Goal: Task Accomplishment & Management: Use online tool/utility

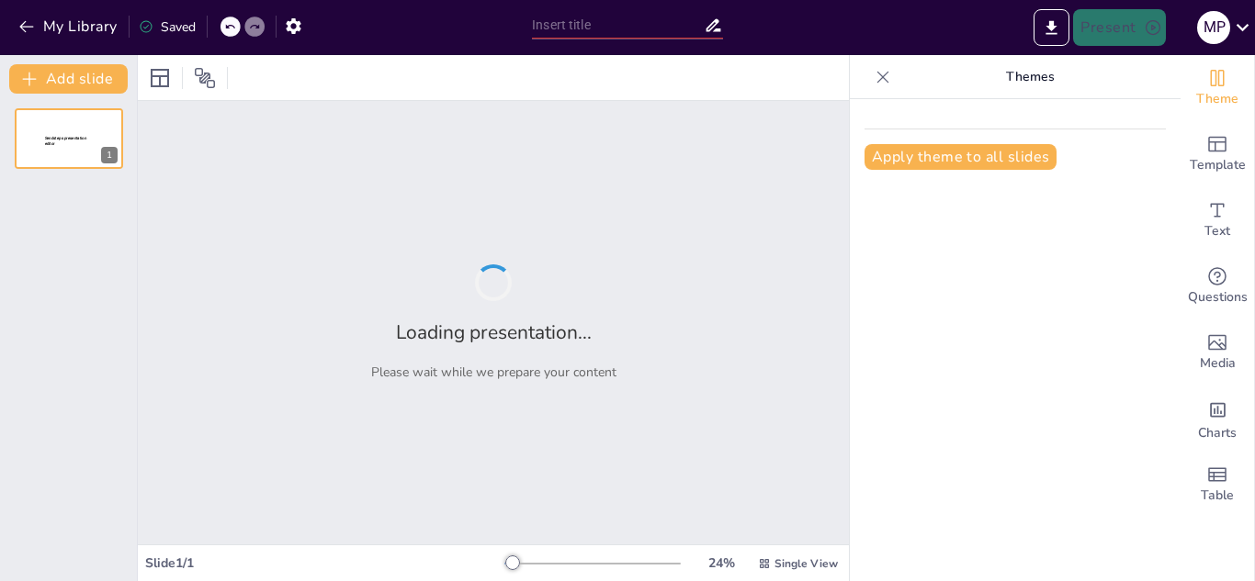
click at [873, 254] on div "Apply theme to all slides" at bounding box center [1015, 340] width 331 height 482
type input "Procesos Administrativos: Planeación, Organización, Dirección y Control"
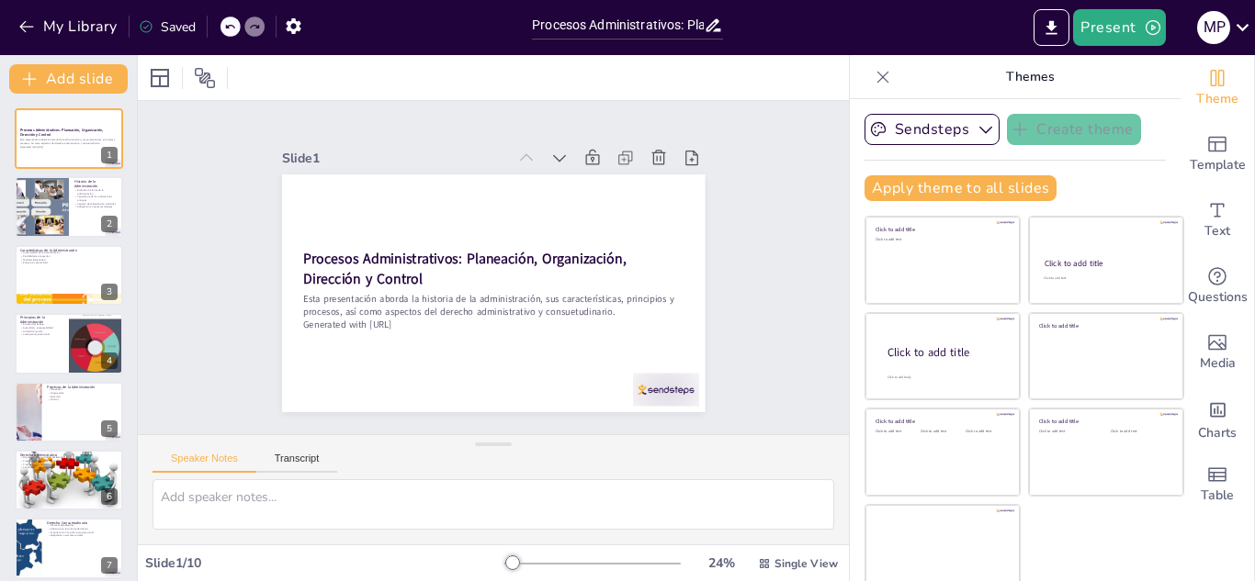
drag, startPoint x: 96, startPoint y: 217, endPoint x: 725, endPoint y: 191, distance: 628.8
drag, startPoint x: 725, startPoint y: 191, endPoint x: 394, endPoint y: 119, distance: 338.3
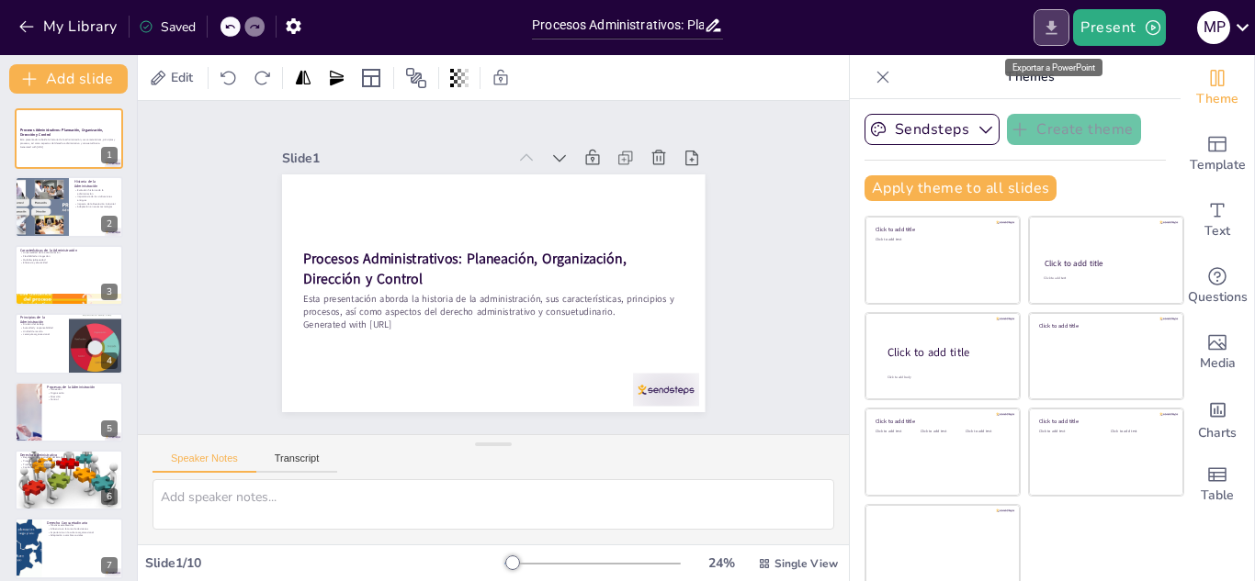
click at [1046, 31] on icon "Export to PowerPoint" at bounding box center [1051, 27] width 19 height 19
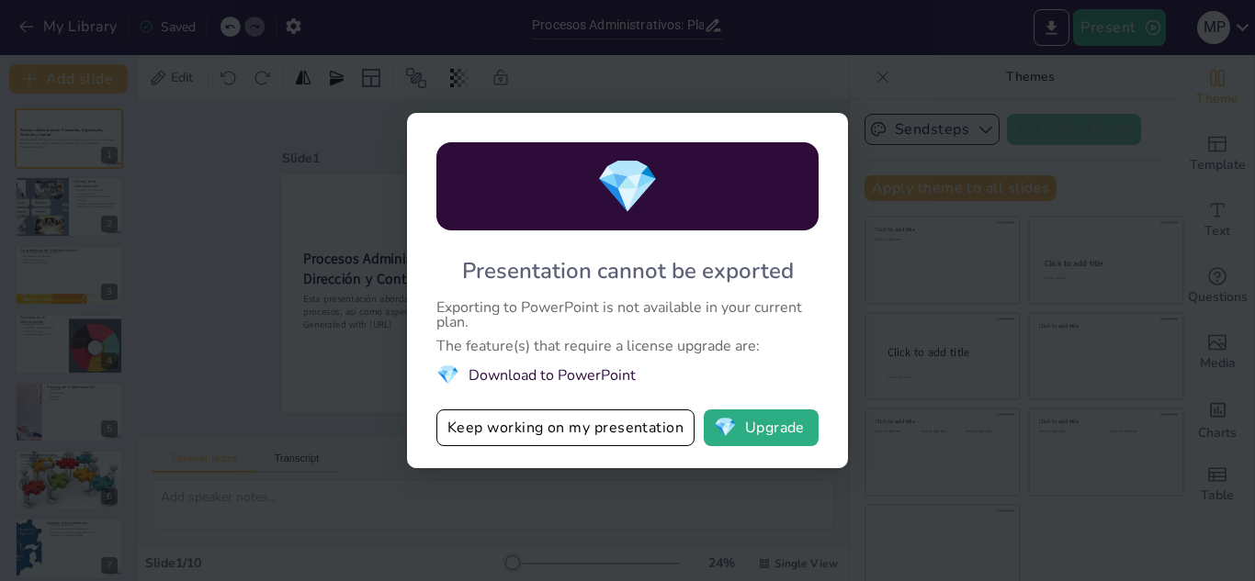
click at [811, 364] on li "💎 Download to PowerPoint" at bounding box center [627, 375] width 382 height 25
drag, startPoint x: 617, startPoint y: 371, endPoint x: 662, endPoint y: 427, distance: 71.9
drag, startPoint x: 968, startPoint y: 256, endPoint x: 788, endPoint y: 74, distance: 255.9
drag, startPoint x: 788, startPoint y: 74, endPoint x: 526, endPoint y: 92, distance: 262.4
drag, startPoint x: 671, startPoint y: 428, endPoint x: 626, endPoint y: 441, distance: 45.9
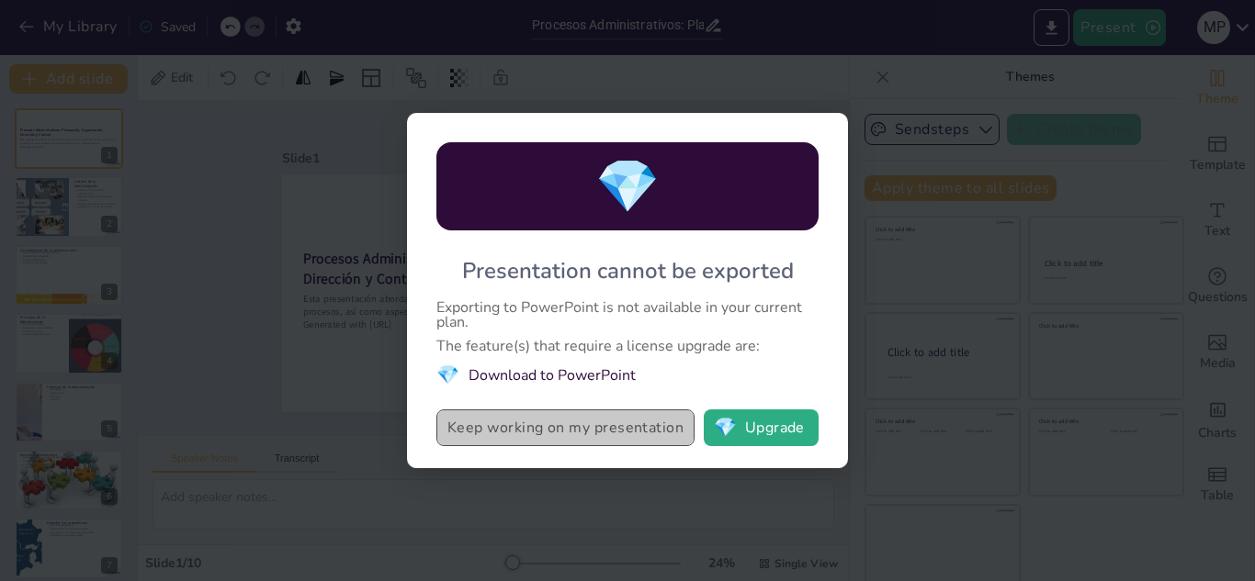
click at [626, 441] on button "Keep working on my presentation" at bounding box center [565, 428] width 258 height 37
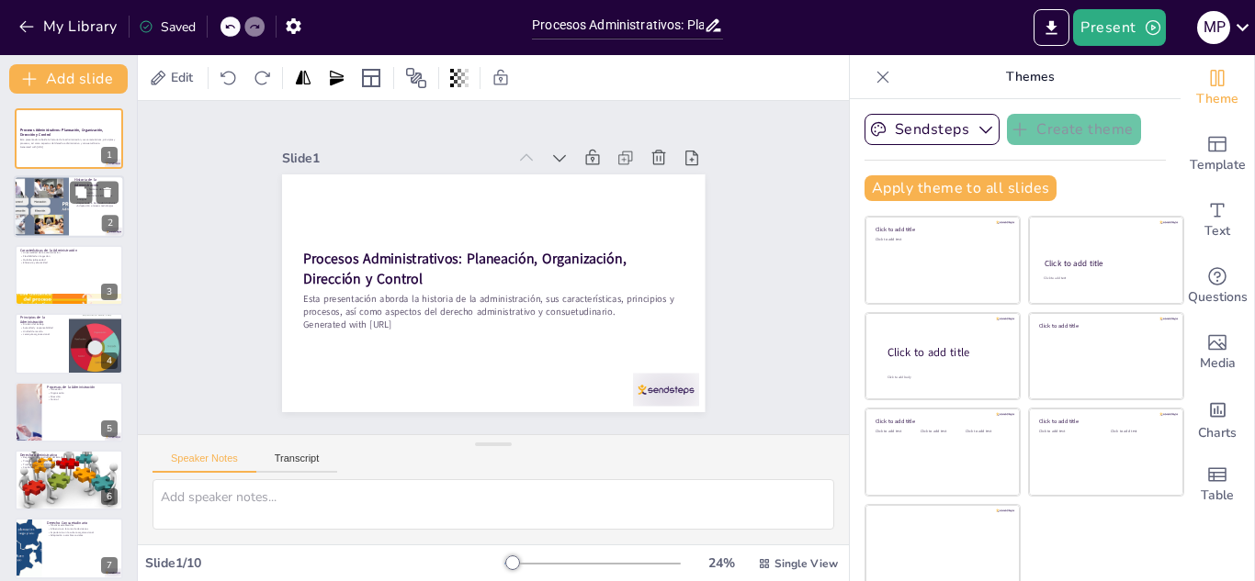
drag, startPoint x: 85, startPoint y: 194, endPoint x: 50, endPoint y: 211, distance: 39.0
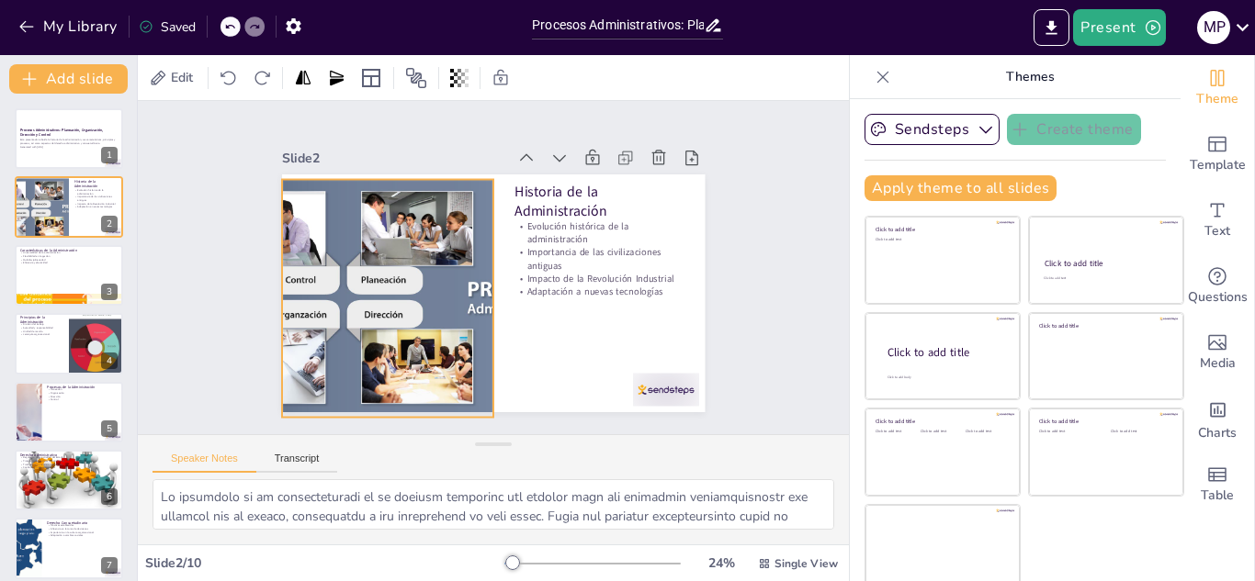
drag, startPoint x: 50, startPoint y: 211, endPoint x: 760, endPoint y: 314, distance: 717.4
click at [760, 314] on div "Slide 1 Procesos Administrativos: Planeación, Organización, Dirección y Control…" at bounding box center [493, 268] width 742 height 406
drag, startPoint x: 830, startPoint y: 389, endPoint x: 128, endPoint y: 412, distance: 703.1
click at [128, 412] on div "Document fonts Akatab Recently used Mulish Popular fonts Lato Montserrat Open S…" at bounding box center [627, 318] width 1255 height 526
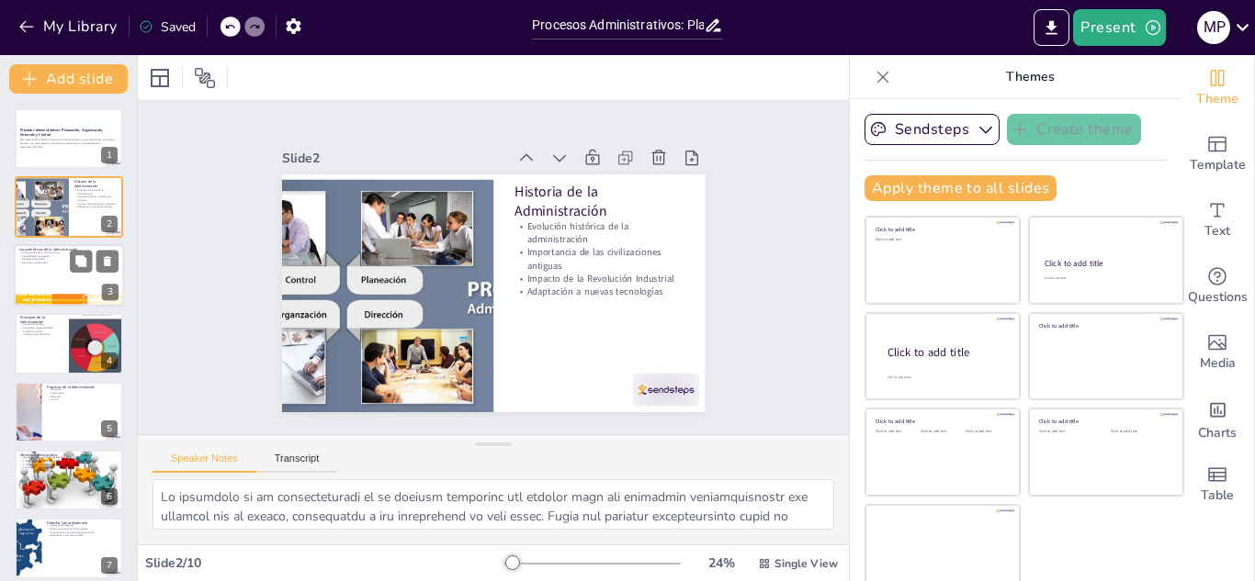
click at [65, 276] on div at bounding box center [69, 275] width 110 height 62
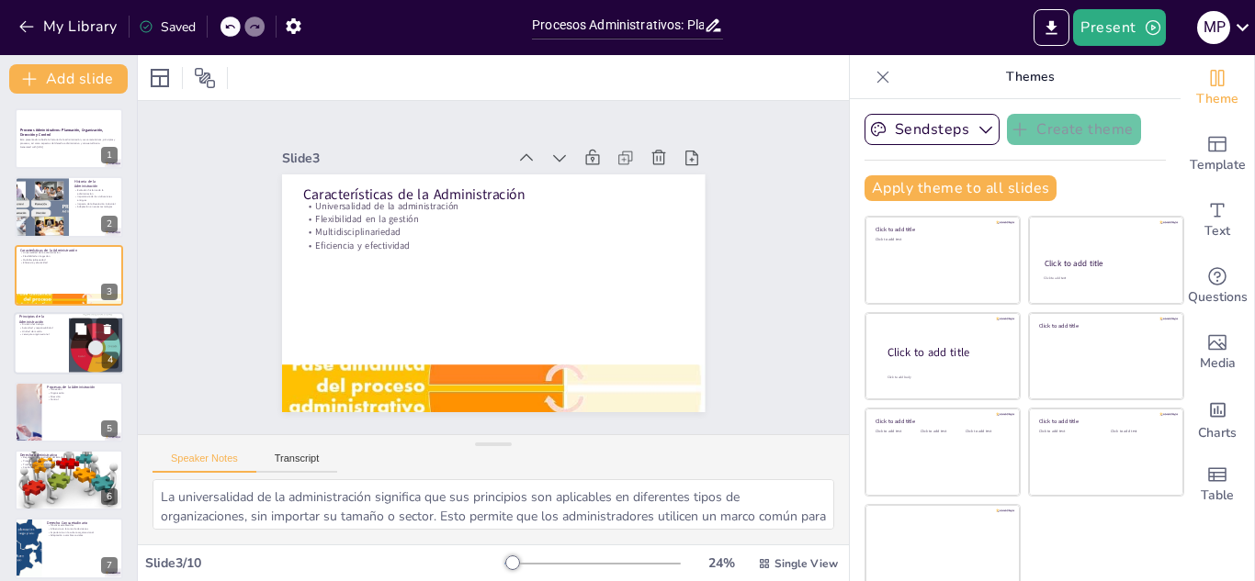
click at [62, 345] on div at bounding box center [69, 343] width 110 height 62
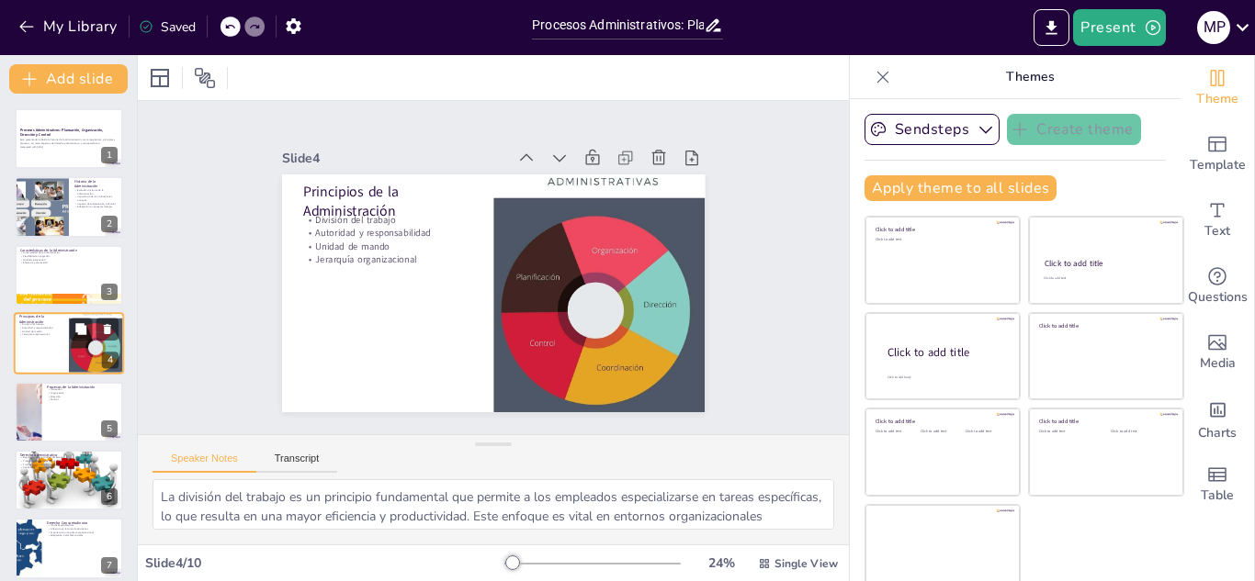
scroll to position [6, 0]
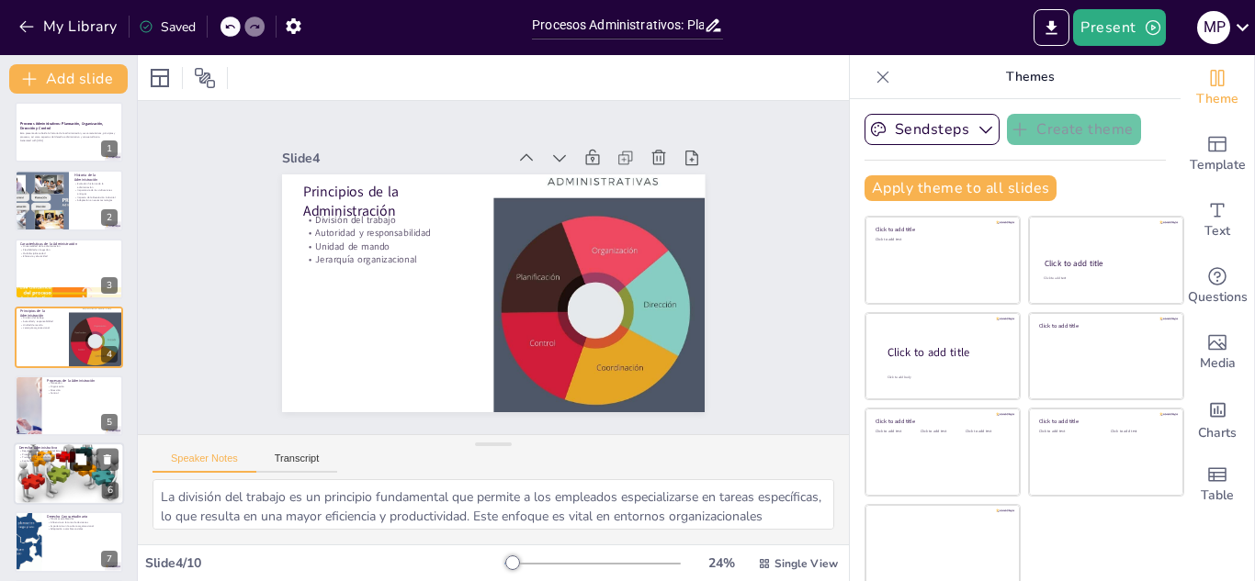
click at [70, 457] on button at bounding box center [81, 459] width 22 height 22
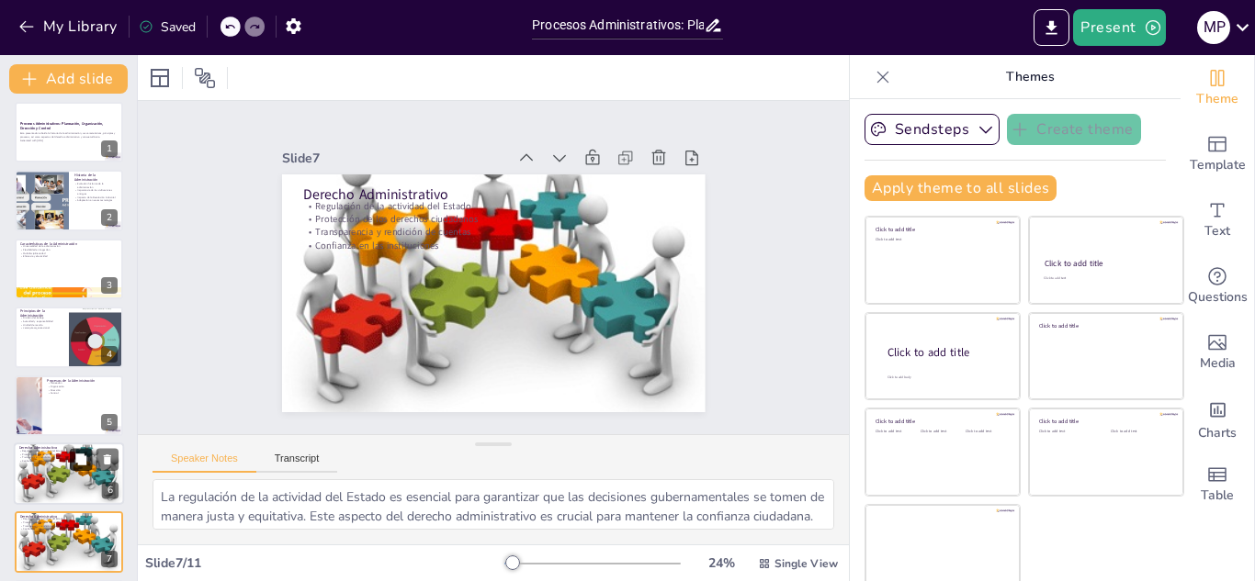
scroll to position [211, 0]
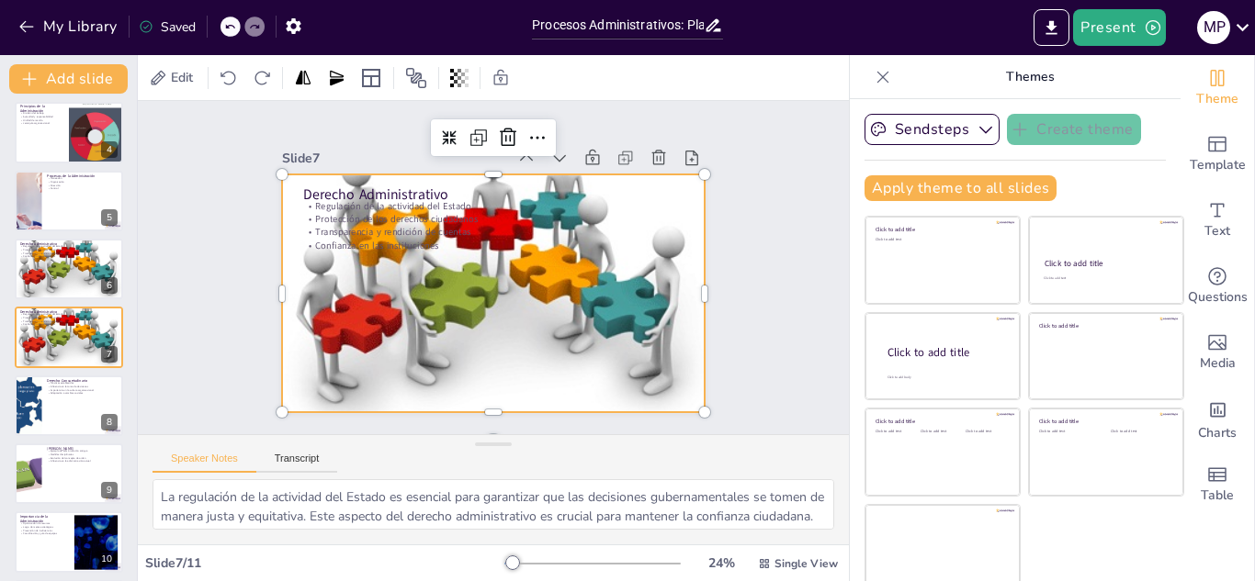
click at [441, 266] on div at bounding box center [487, 293] width 481 height 406
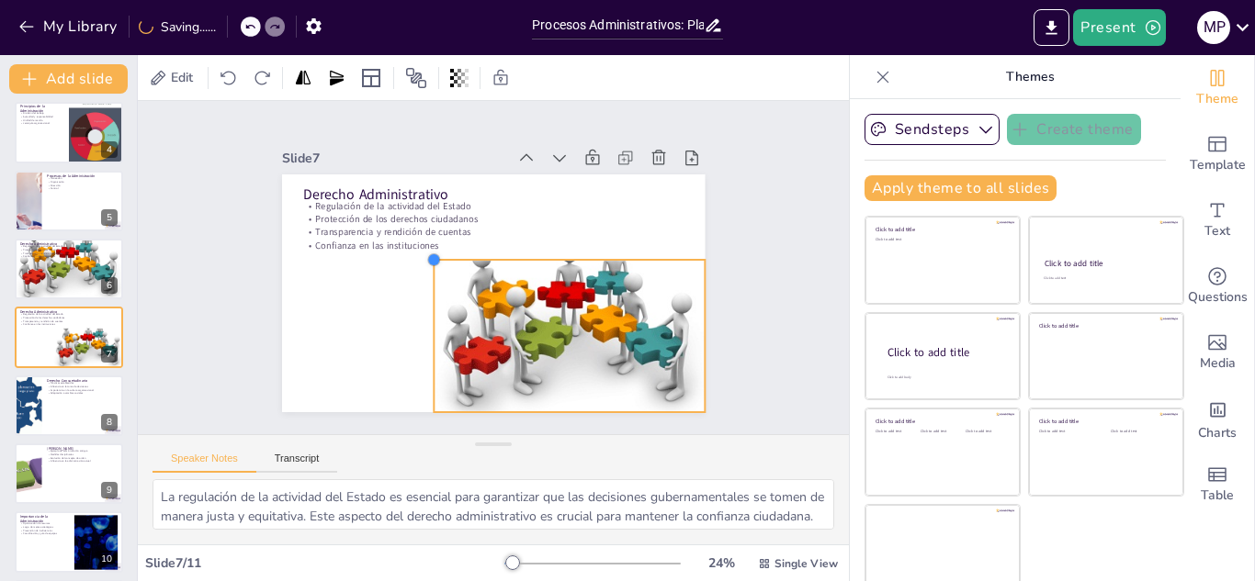
drag, startPoint x: 261, startPoint y: 166, endPoint x: 477, endPoint y: 252, distance: 232.1
click at [477, 252] on div "Derecho Administrativo Regulación de la actividad del Estado Protección de los …" at bounding box center [487, 292] width 463 height 321
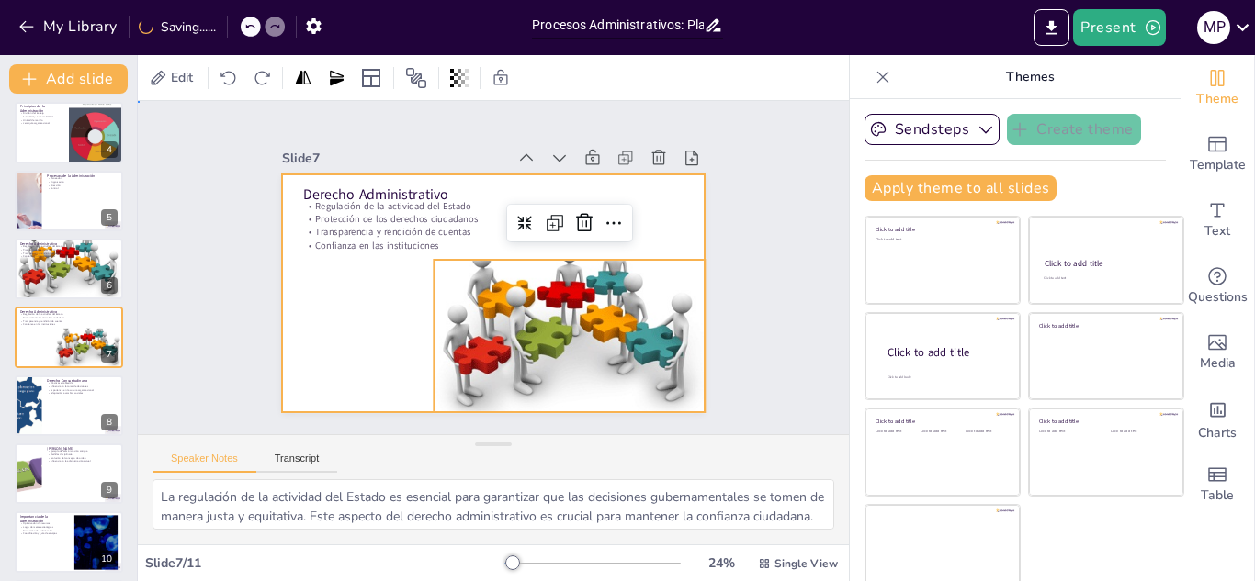
click at [391, 285] on div at bounding box center [487, 292] width 463 height 321
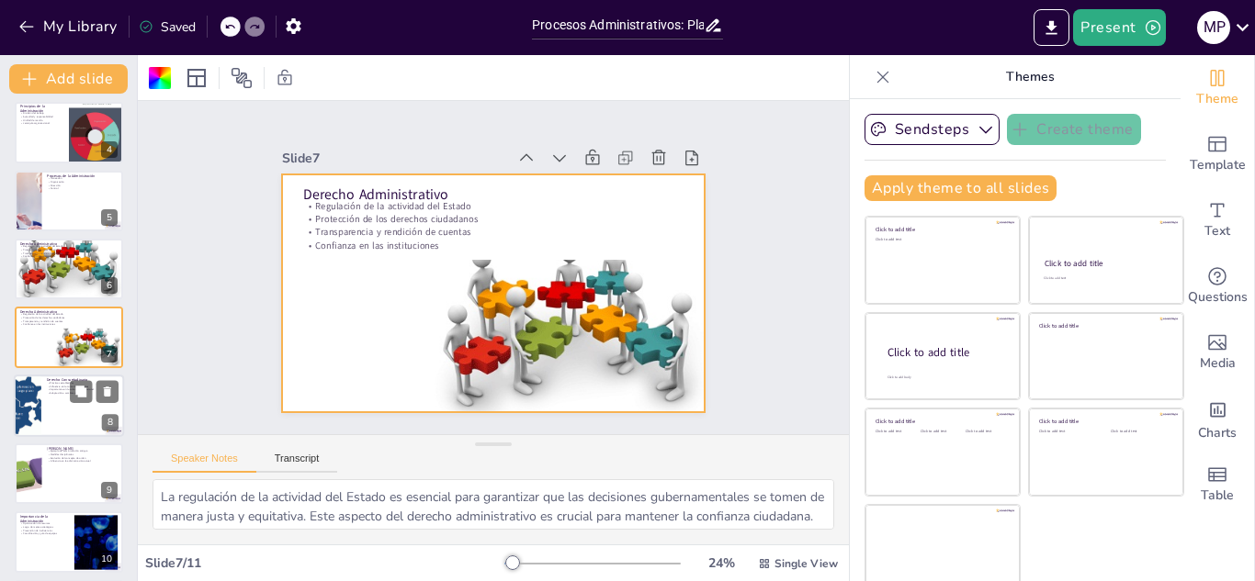
click at [51, 404] on div at bounding box center [69, 406] width 110 height 62
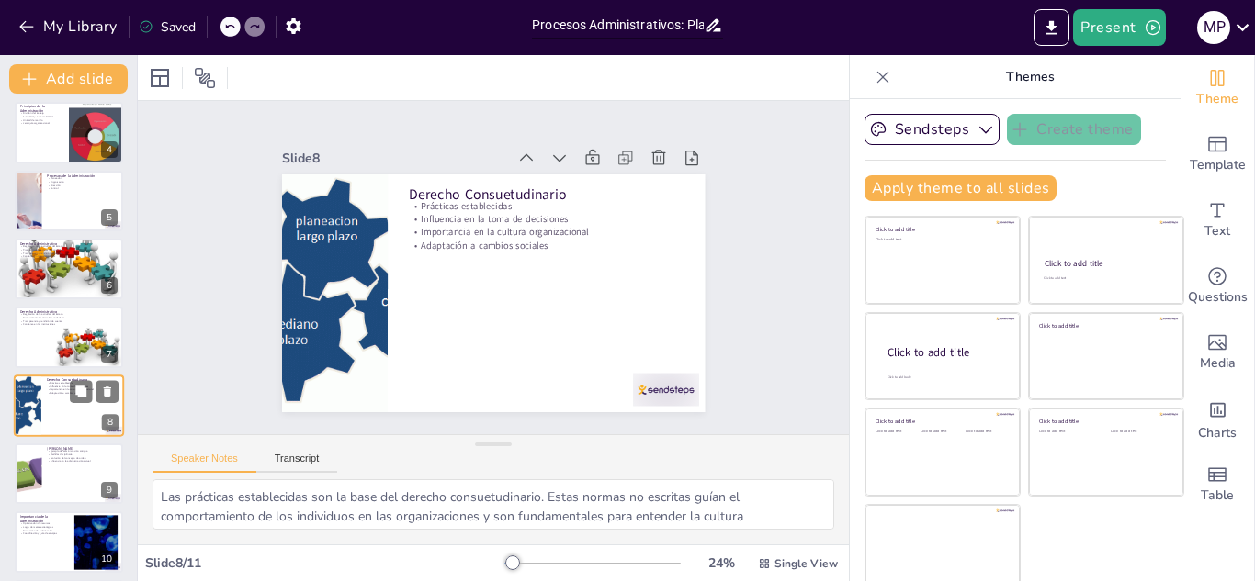
scroll to position [279, 0]
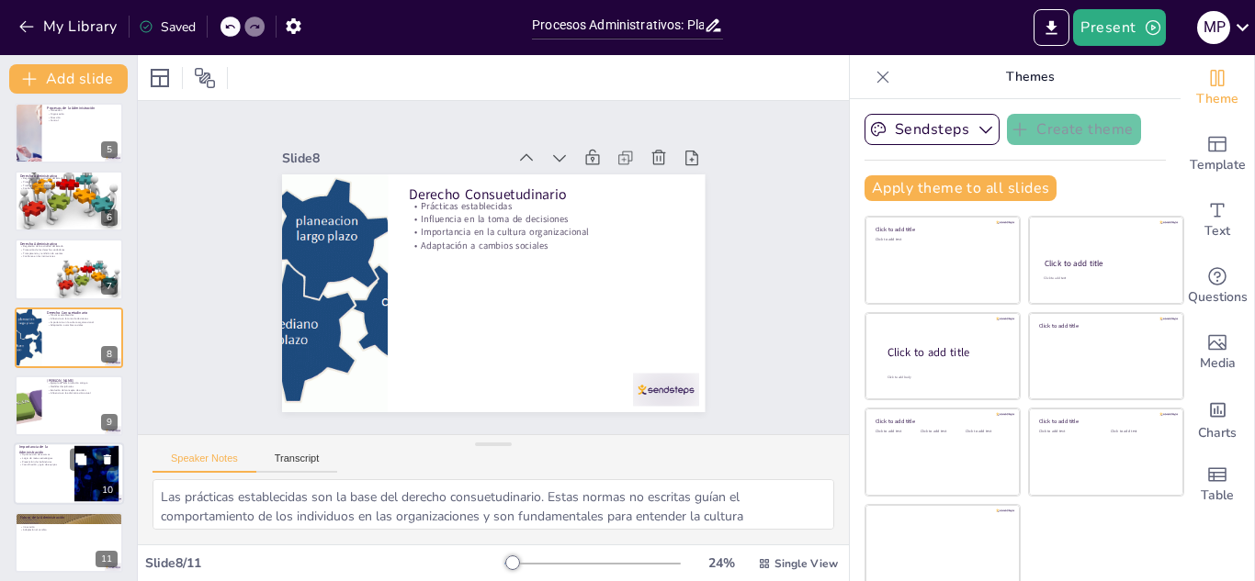
click at [47, 464] on p "Coordinación y guía de equipos" at bounding box center [44, 466] width 50 height 4
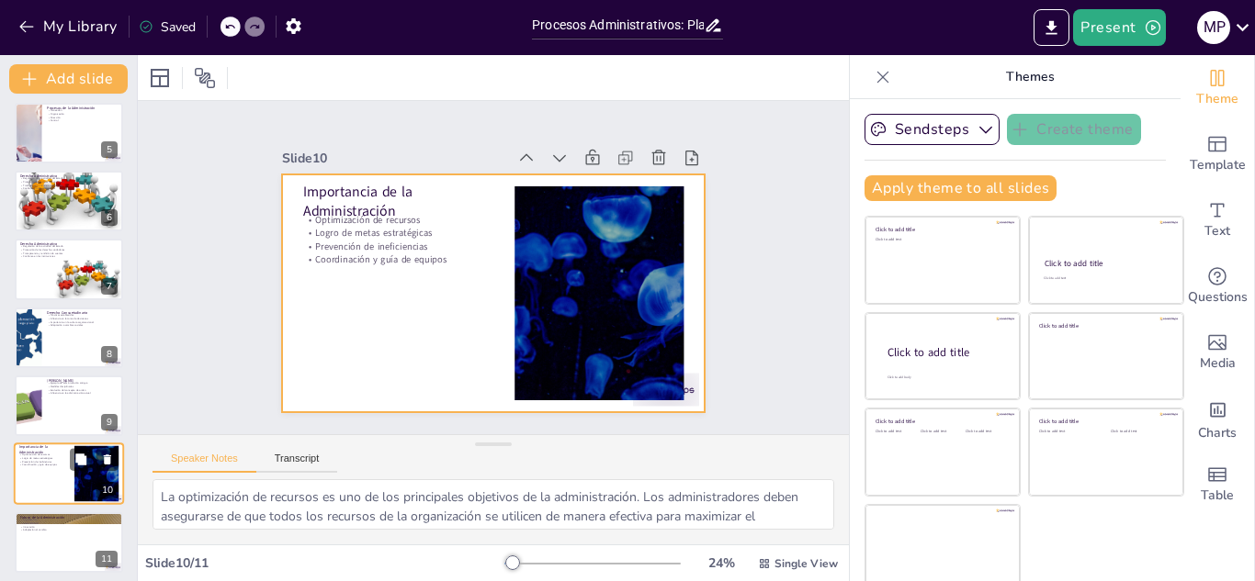
scroll to position [286, 0]
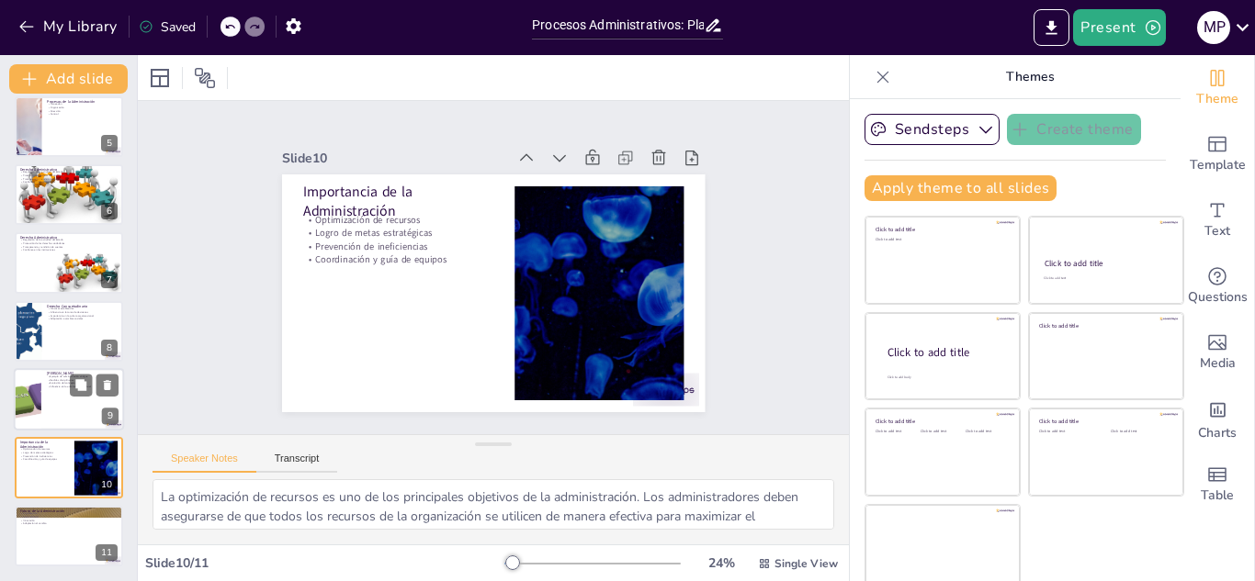
click at [52, 393] on div at bounding box center [69, 399] width 110 height 62
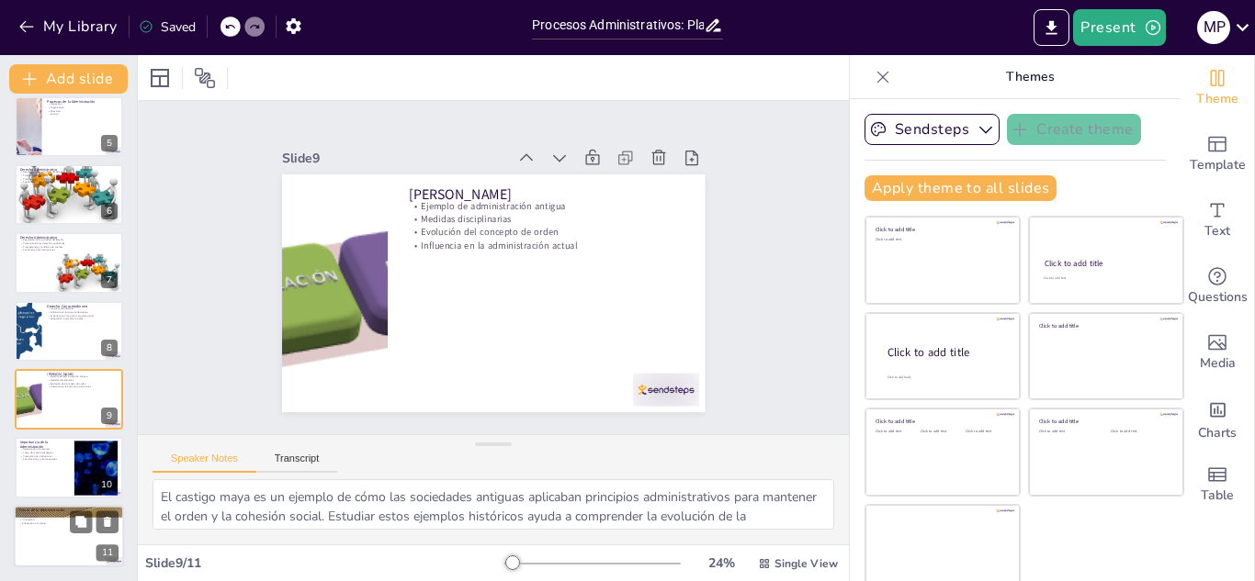
click at [45, 550] on div at bounding box center [69, 536] width 110 height 62
type textarea "La digitalización está transformando la administración de manera significativa.…"
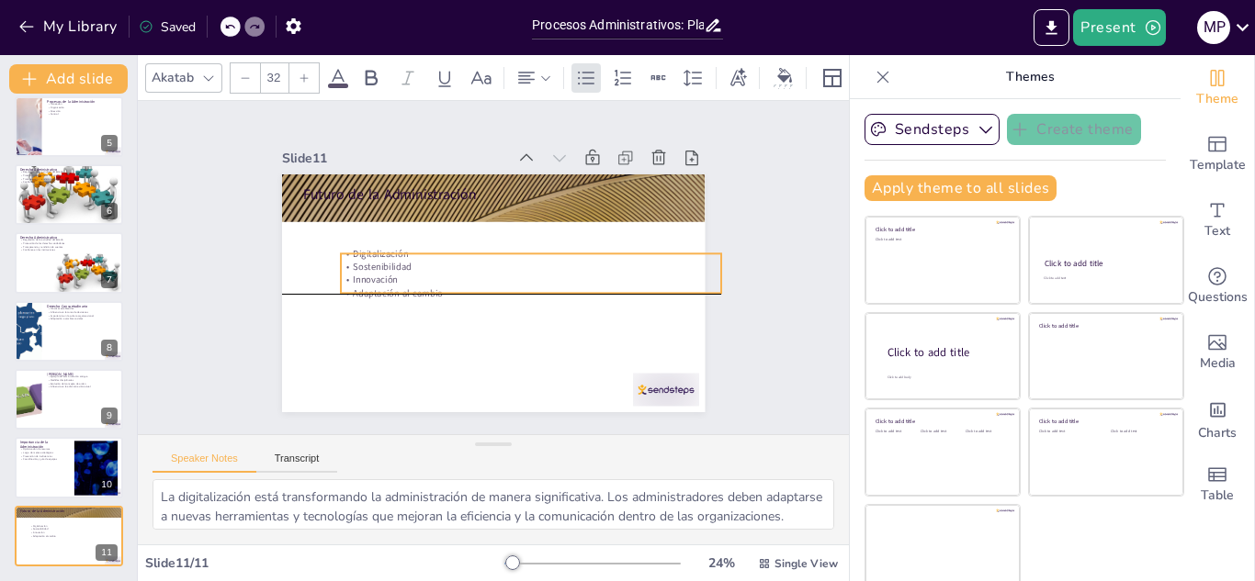
drag, startPoint x: 379, startPoint y: 228, endPoint x: 414, endPoint y: 276, distance: 59.9
click at [414, 276] on p "Innovación" at bounding box center [530, 283] width 380 height 53
drag, startPoint x: 406, startPoint y: 251, endPoint x: 355, endPoint y: 251, distance: 50.5
click at [355, 251] on p "Digitalización" at bounding box center [478, 251] width 375 height 92
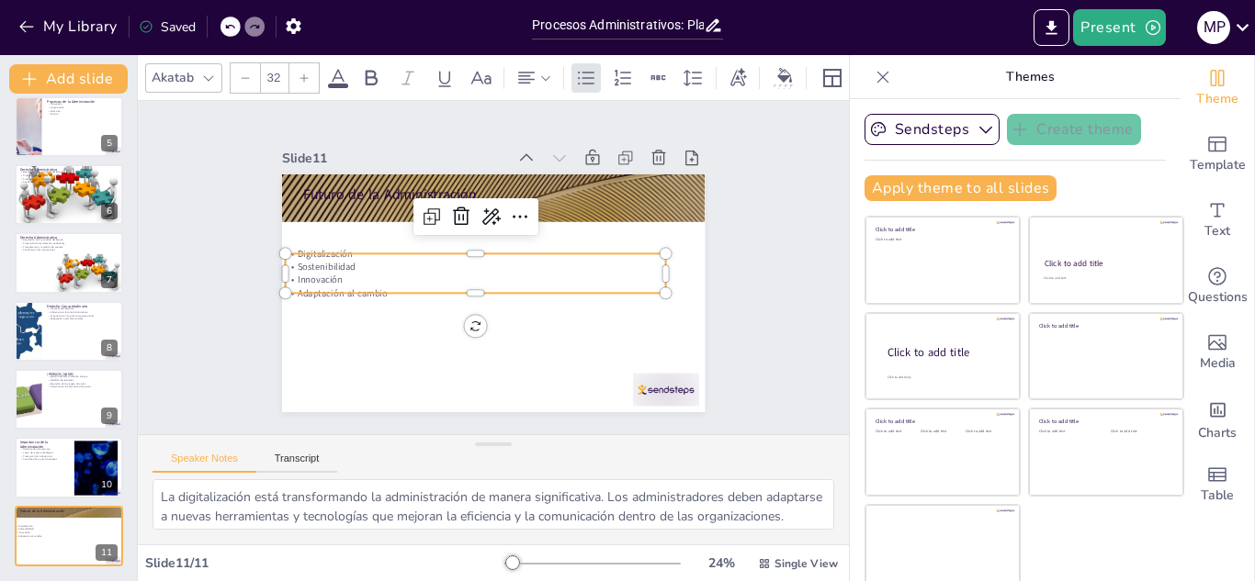
click at [163, 24] on div "Saved" at bounding box center [167, 26] width 57 height 17
